Goal: Transaction & Acquisition: Obtain resource

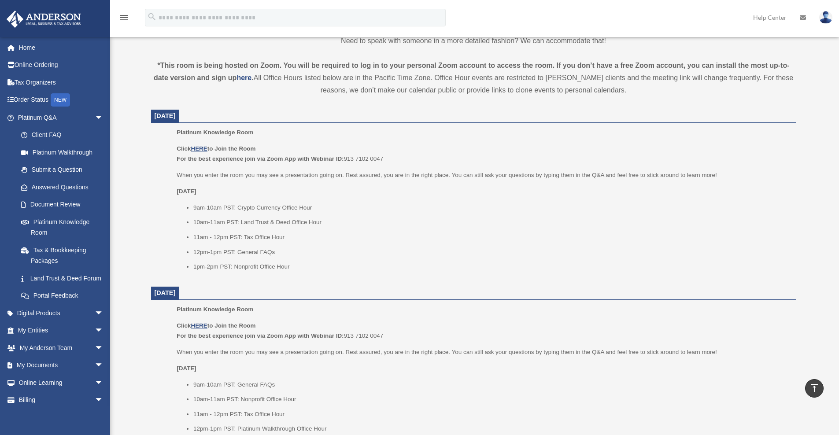
scroll to position [287, 0]
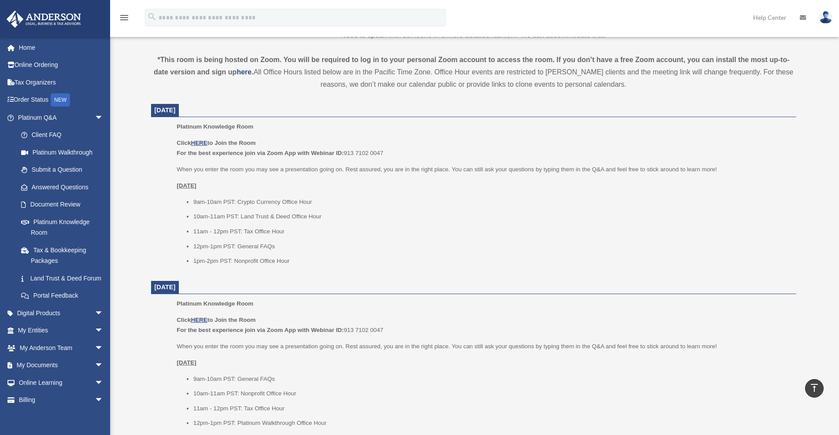
click at [279, 199] on li "9am-10am PST: Crypto Currency Office Hour" at bounding box center [491, 202] width 597 height 11
drag, startPoint x: 237, startPoint y: 200, endPoint x: 312, endPoint y: 197, distance: 74.5
click at [312, 197] on li "9am-10am PST: Crypto Currency Office Hour" at bounding box center [491, 202] width 597 height 11
click at [95, 337] on span "arrow_drop_down" at bounding box center [104, 331] width 18 height 18
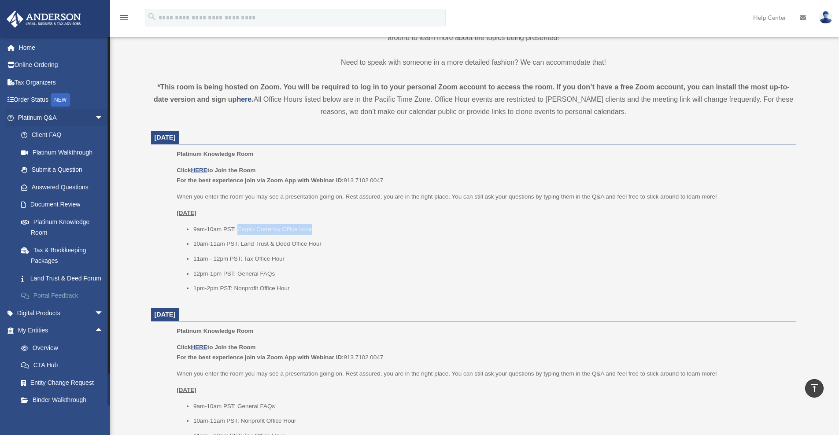
scroll to position [131, 0]
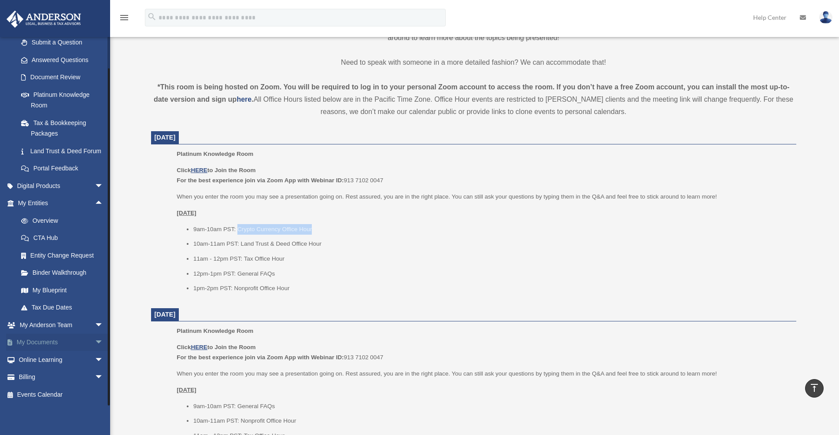
click at [95, 345] on span "arrow_drop_down" at bounding box center [104, 343] width 18 height 18
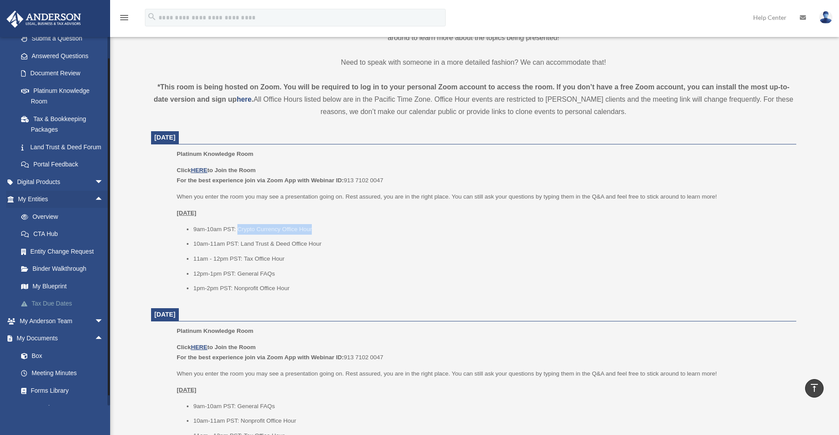
scroll to position [200, 0]
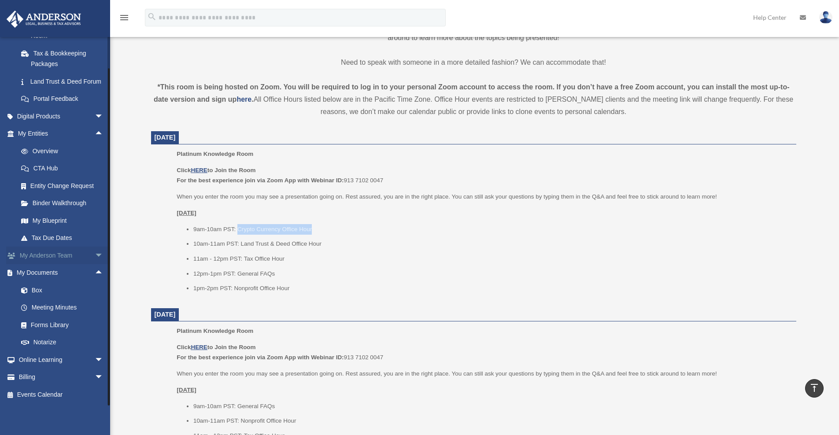
click at [95, 257] on span "arrow_drop_down" at bounding box center [104, 256] width 18 height 18
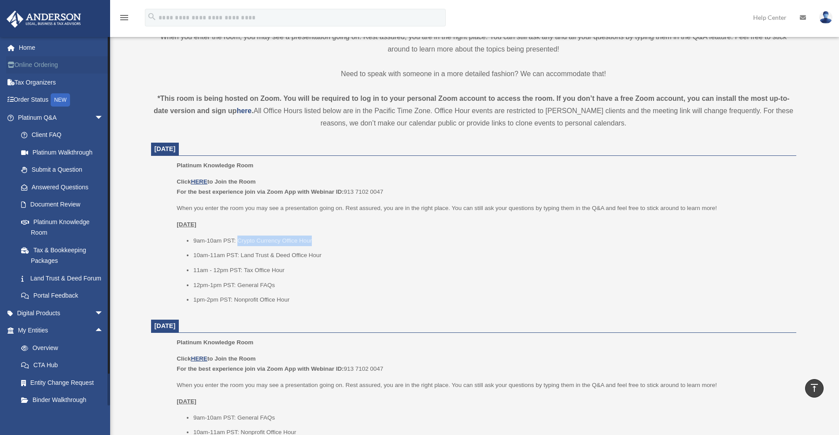
scroll to position [218, 0]
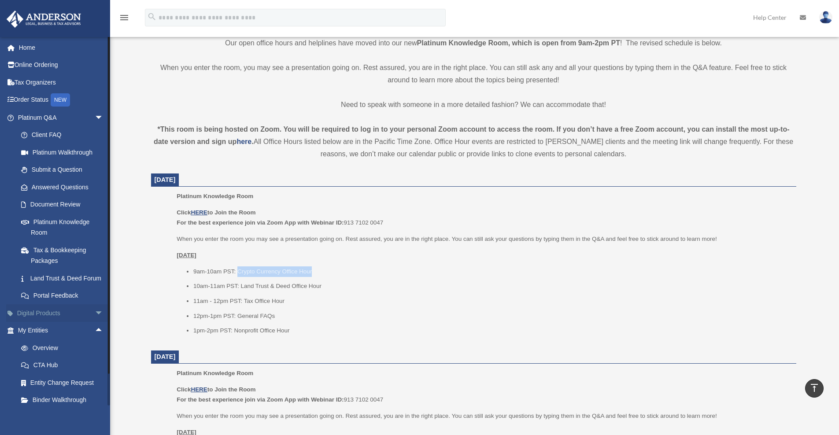
click at [95, 320] on span "arrow_drop_down" at bounding box center [104, 313] width 18 height 18
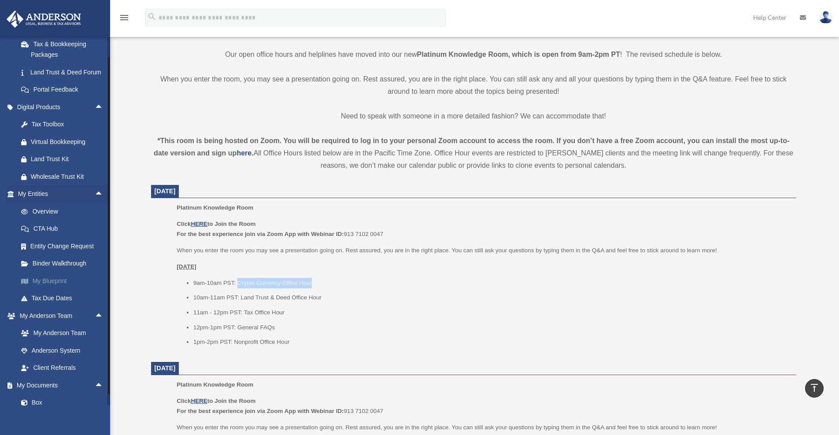
scroll to position [212, 0]
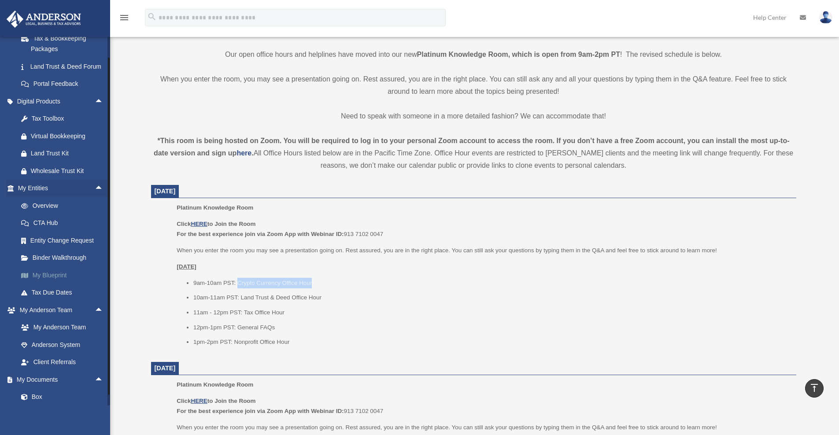
click at [53, 275] on link "My Blueprint" at bounding box center [64, 276] width 104 height 18
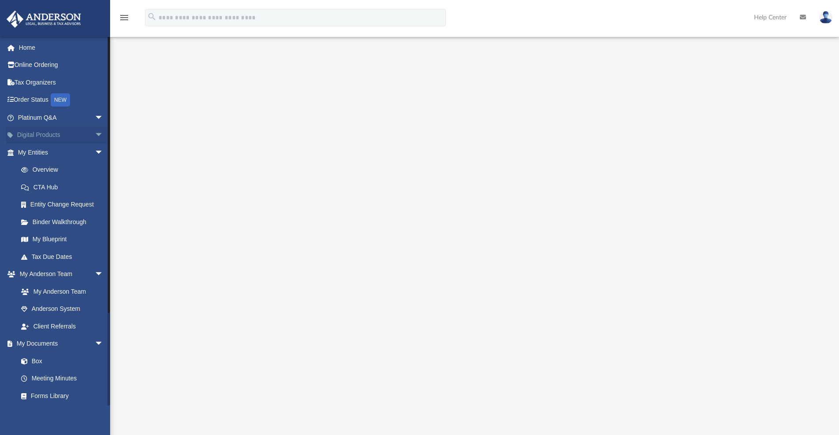
click at [95, 134] on span "arrow_drop_down" at bounding box center [104, 135] width 18 height 18
click at [46, 152] on div "Tax Toolbox" at bounding box center [68, 152] width 75 height 11
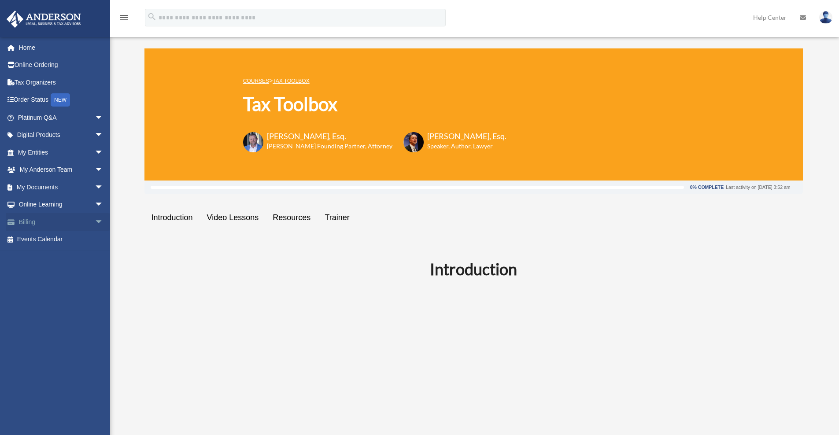
click at [95, 220] on span "arrow_drop_down" at bounding box center [104, 222] width 18 height 18
click at [95, 206] on span "arrow_drop_down" at bounding box center [104, 205] width 18 height 18
click at [95, 185] on span "arrow_drop_down" at bounding box center [104, 187] width 18 height 18
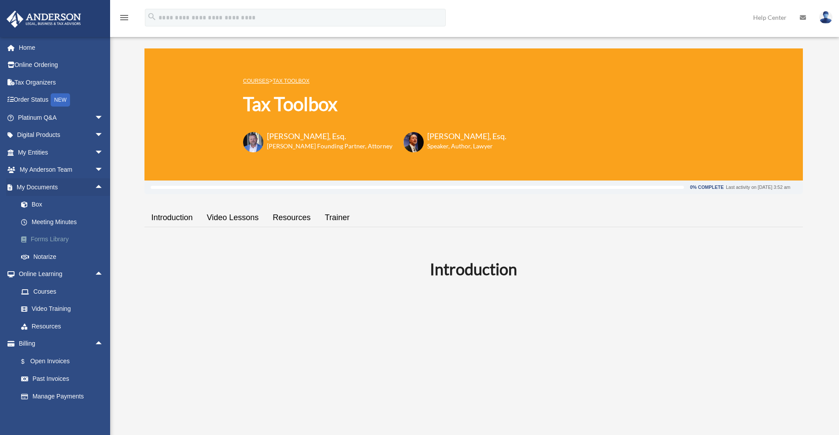
click at [45, 240] on link "Forms Library" at bounding box center [64, 240] width 104 height 18
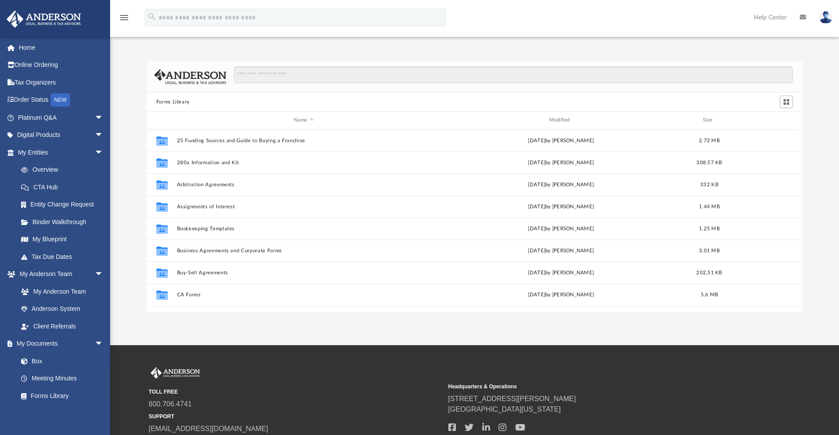
scroll to position [194, 649]
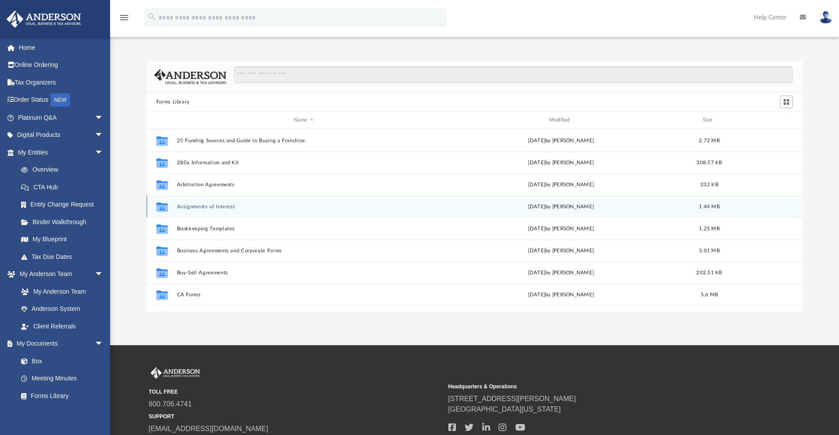
click at [222, 206] on button "Assignments of Interest" at bounding box center [304, 207] width 254 height 6
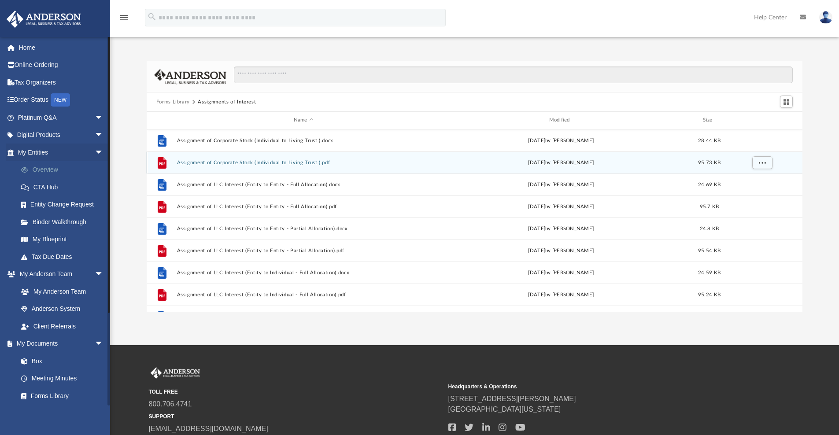
click at [244, 161] on button "Assignment of Corporate Stock (Individual to Living Trust ).pdf" at bounding box center [304, 163] width 254 height 6
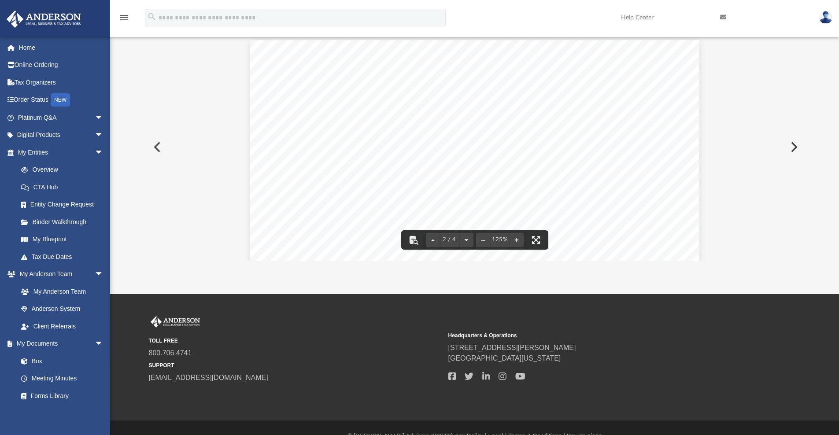
scroll to position [0, 0]
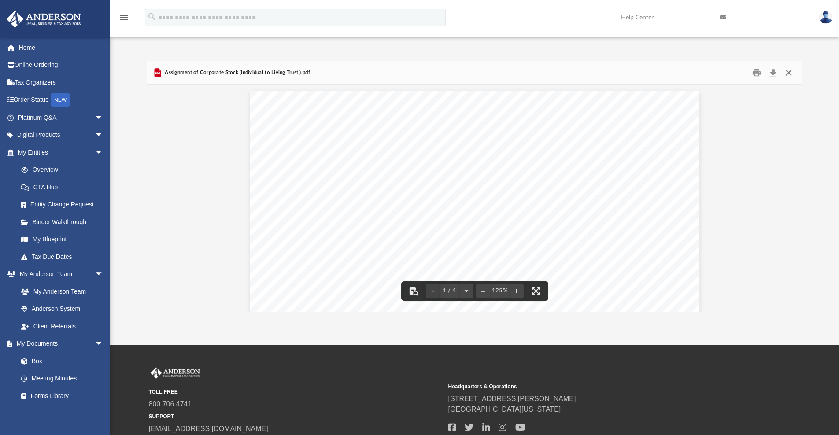
click at [792, 73] on button "Close" at bounding box center [789, 73] width 16 height 14
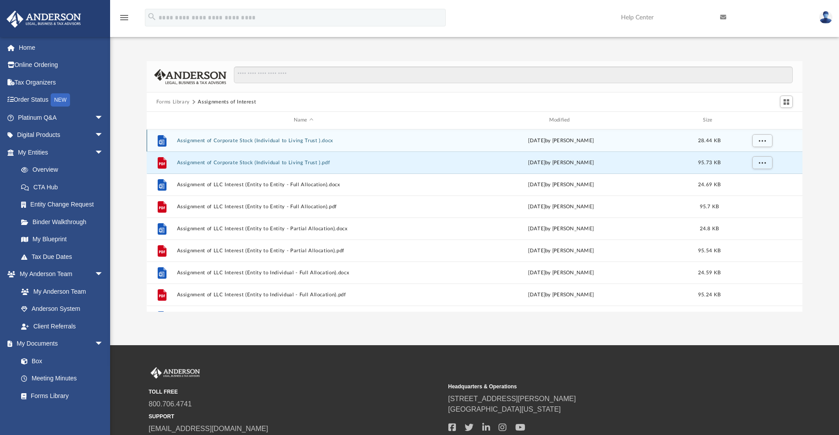
click at [300, 141] on button "Assignment of Corporate Stock (Individual to Living Trust ).docx" at bounding box center [304, 141] width 254 height 6
